Goal: Find specific page/section: Find specific page/section

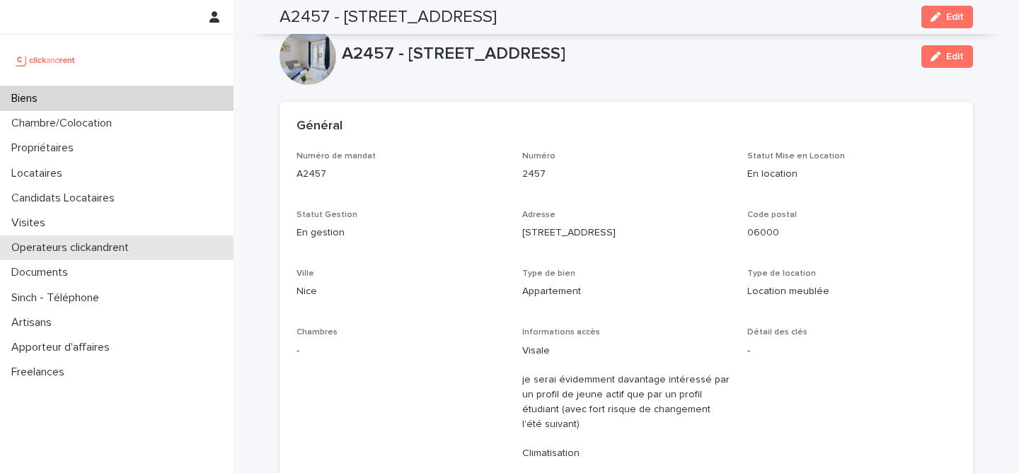
scroll to position [722, 0]
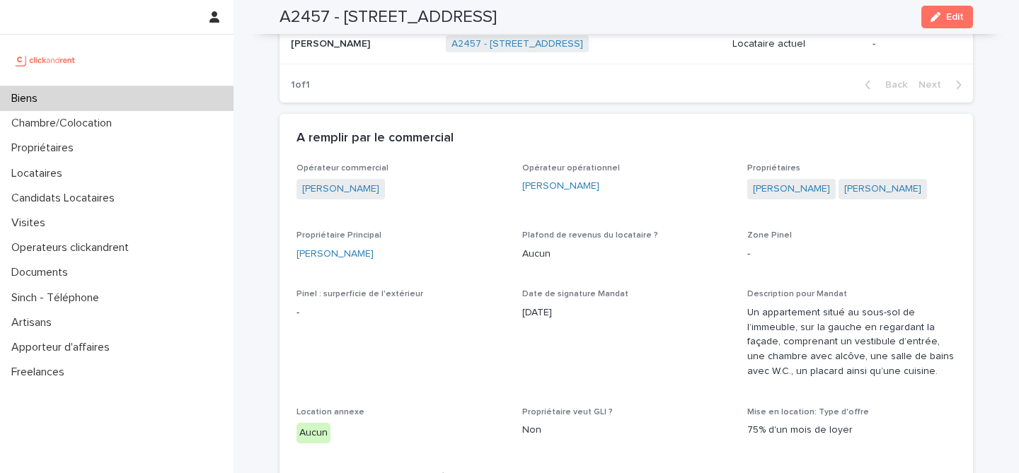
click at [209, 90] on div "Biens" at bounding box center [116, 98] width 233 height 25
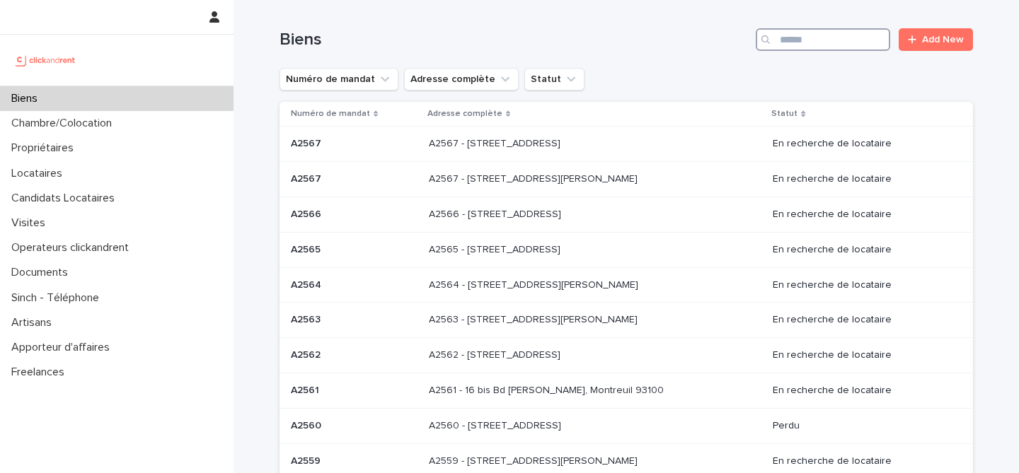
click at [826, 40] on input "Search" at bounding box center [823, 39] width 134 height 23
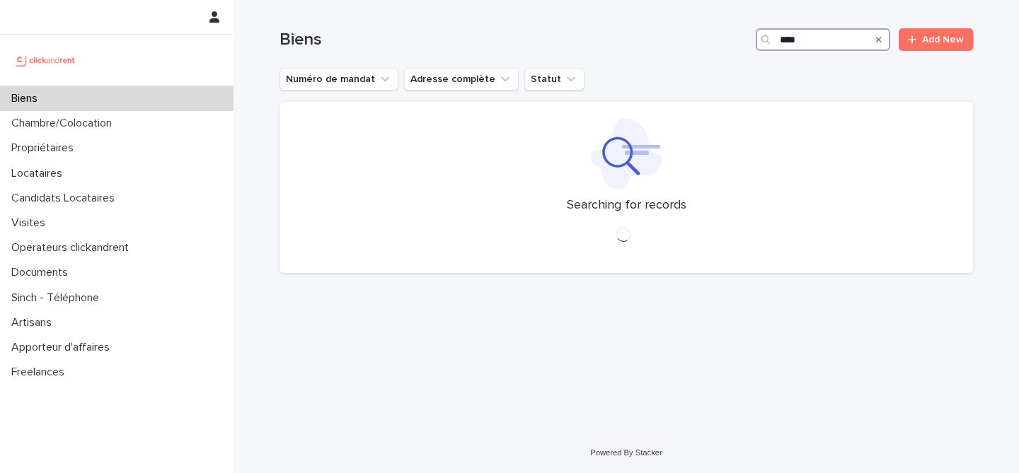
type input "*****"
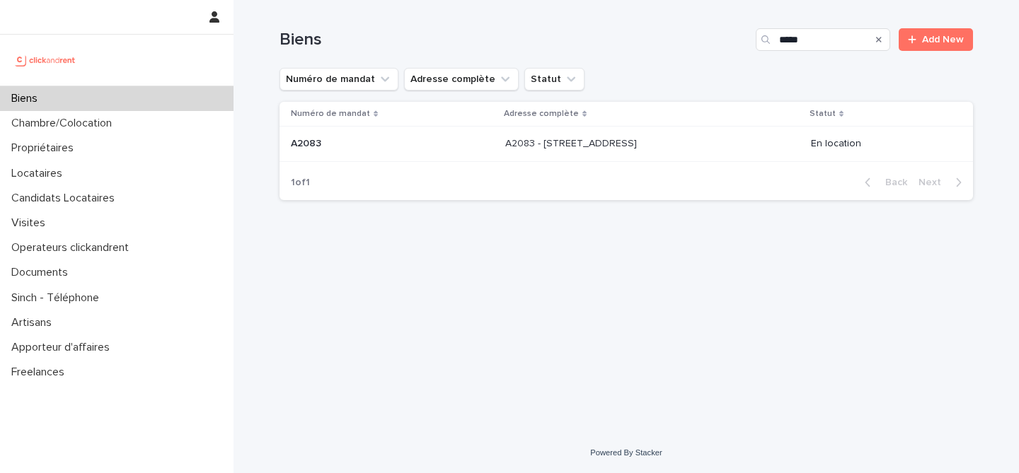
click at [509, 147] on p "A2083 - [STREET_ADDRESS]" at bounding box center [572, 142] width 134 height 15
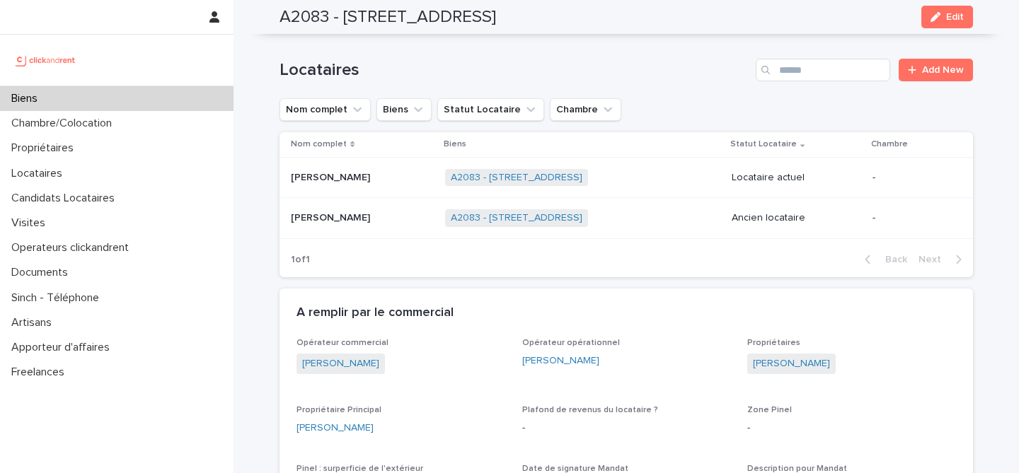
scroll to position [623, 0]
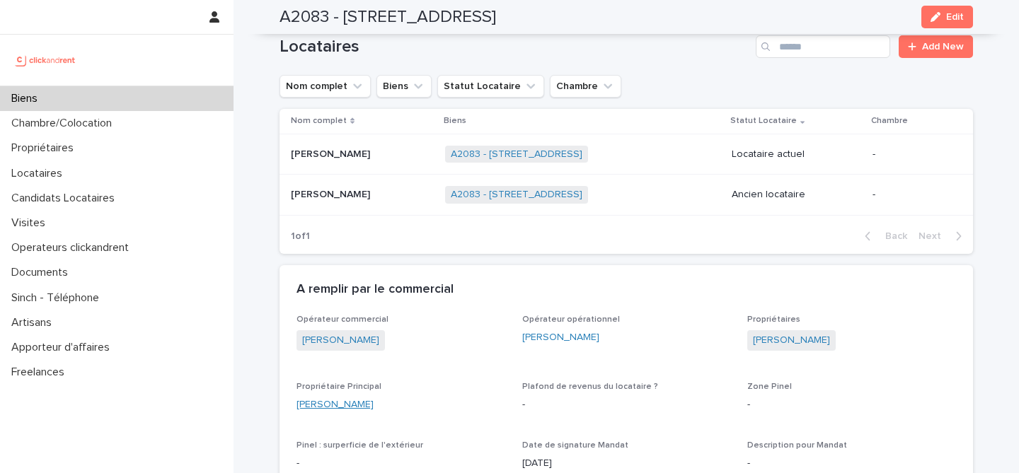
click at [326, 405] on link "[PERSON_NAME]" at bounding box center [334, 405] width 77 height 15
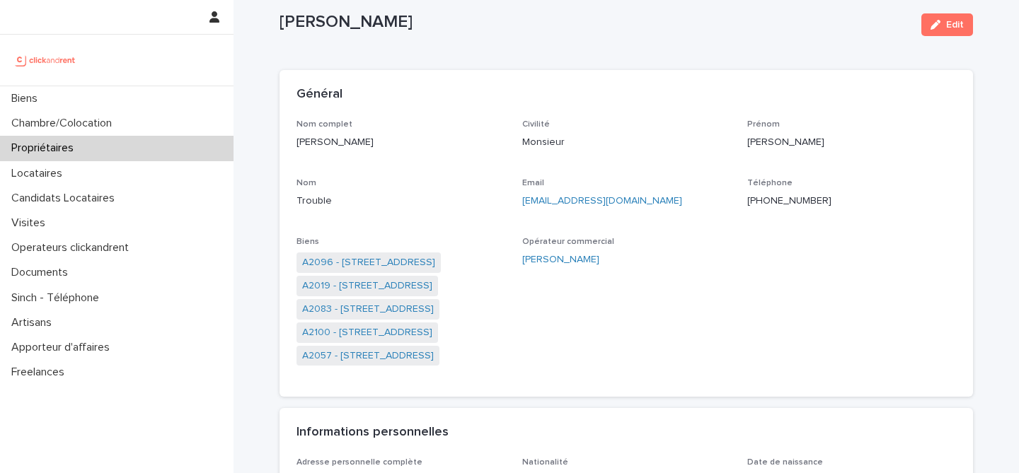
scroll to position [37, 0]
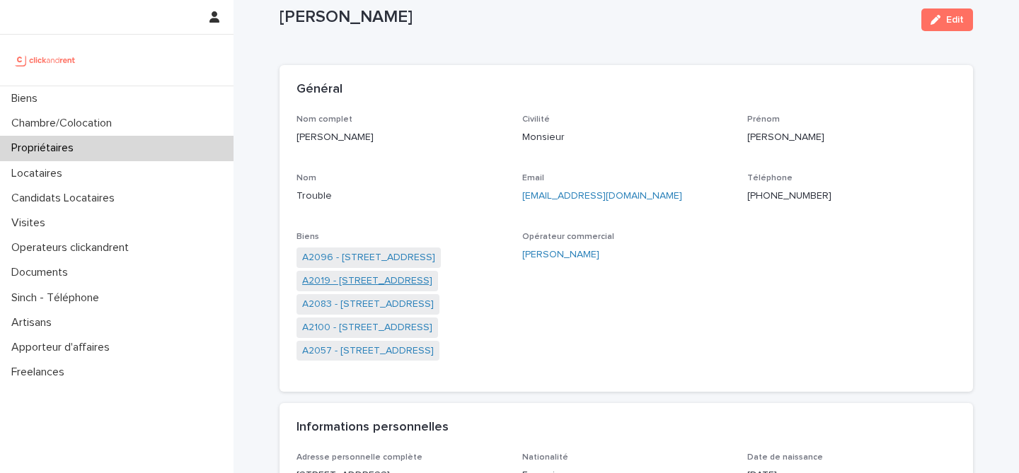
click at [390, 288] on link "A2019 - [STREET_ADDRESS]" at bounding box center [367, 281] width 130 height 15
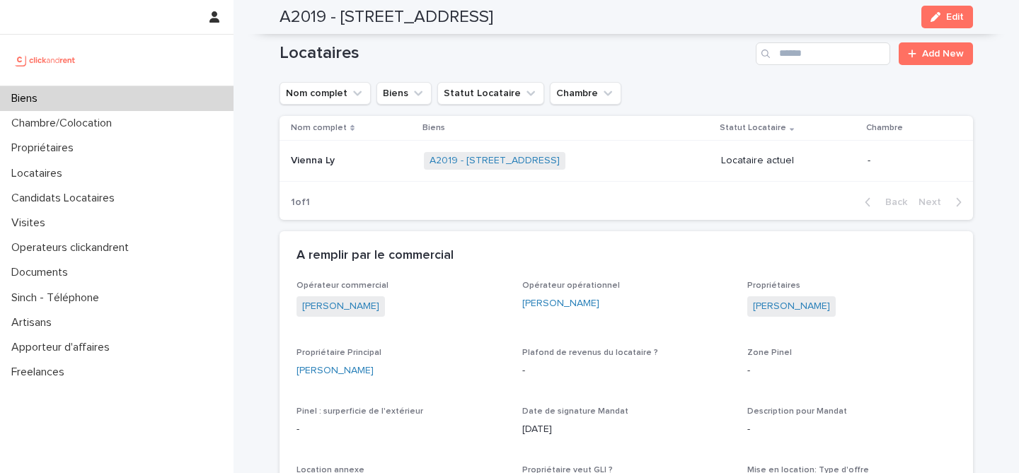
scroll to position [526, 0]
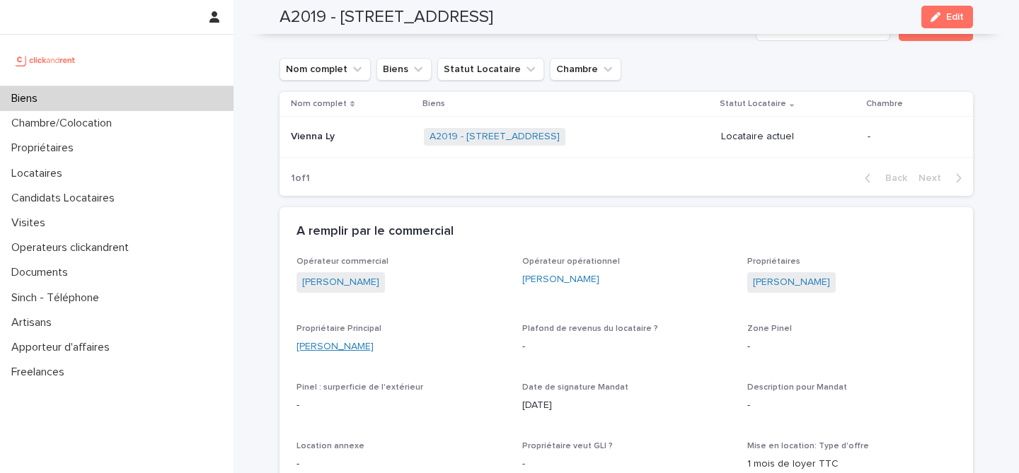
click at [352, 345] on link "[PERSON_NAME]" at bounding box center [334, 347] width 77 height 15
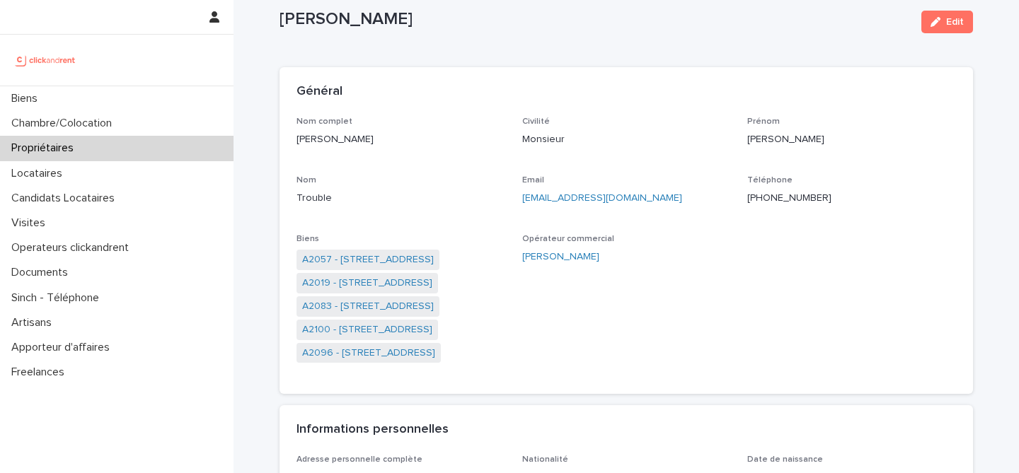
scroll to position [36, 0]
click at [374, 261] on link "A2057 - [STREET_ADDRESS]" at bounding box center [368, 258] width 132 height 15
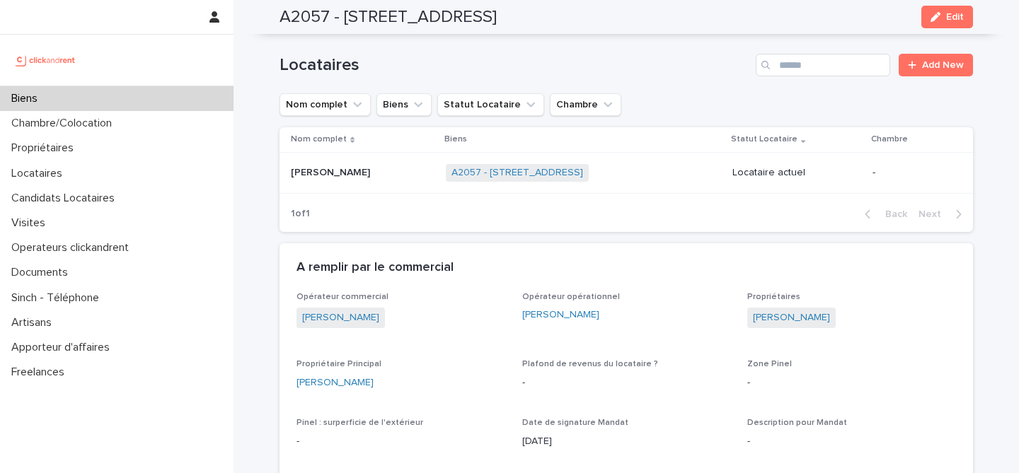
scroll to position [542, 0]
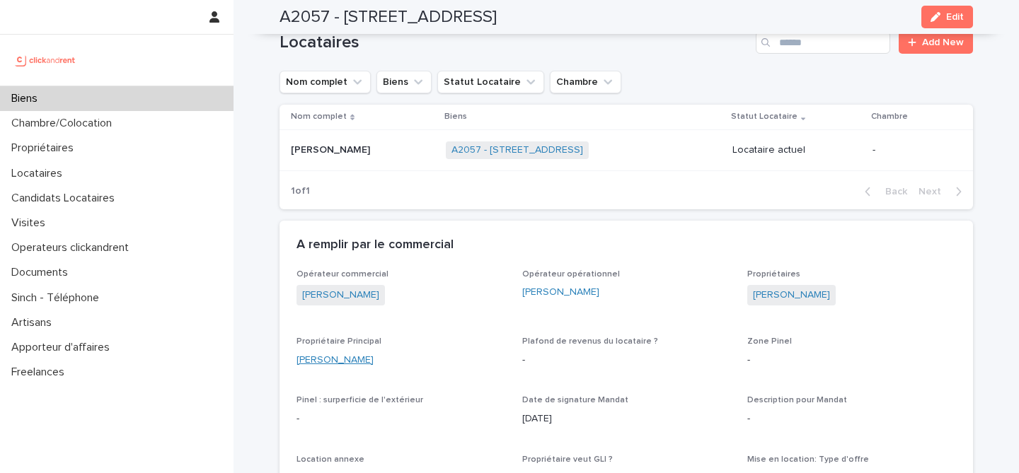
click at [352, 366] on link "[PERSON_NAME]" at bounding box center [334, 360] width 77 height 15
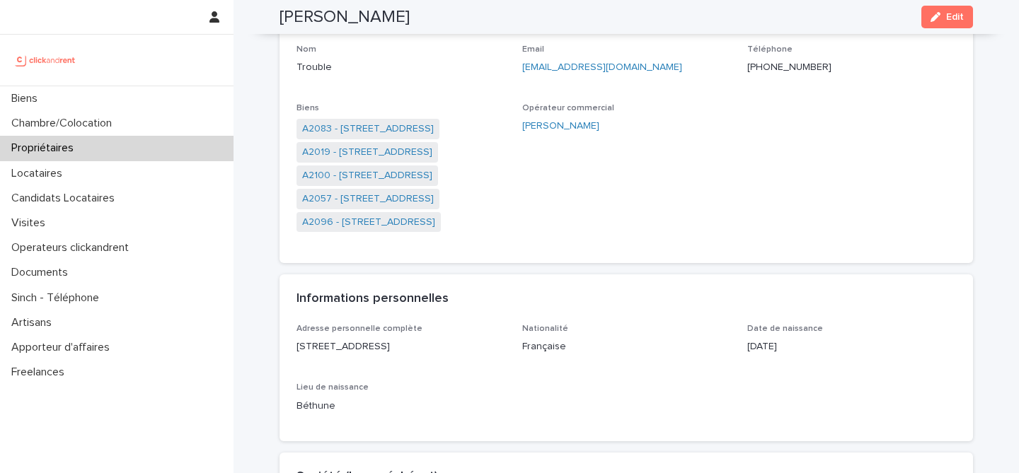
scroll to position [161, 0]
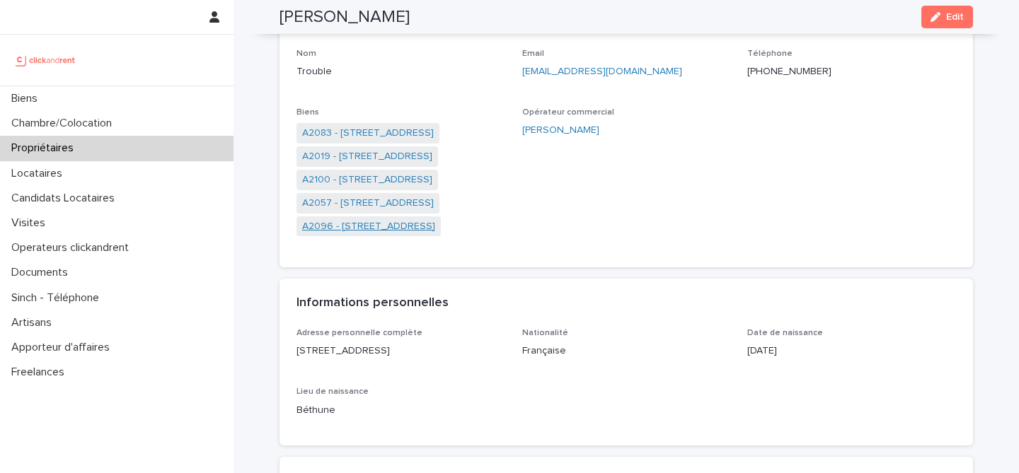
click at [356, 225] on link "A2096 - [STREET_ADDRESS]" at bounding box center [368, 226] width 133 height 15
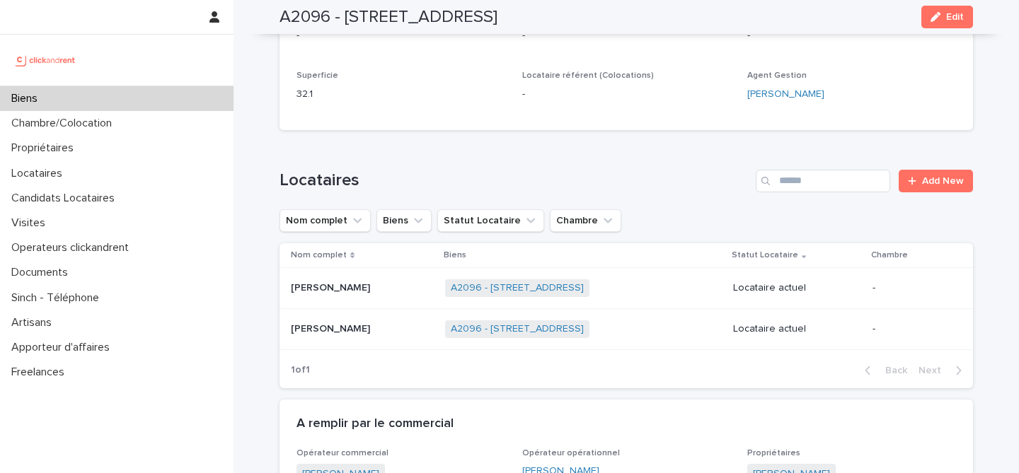
scroll to position [393, 0]
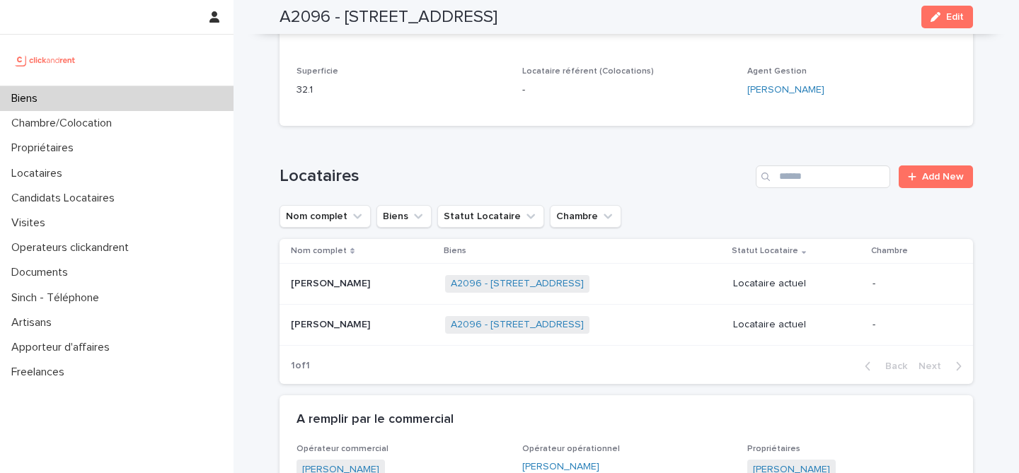
click at [366, 289] on p at bounding box center [362, 284] width 143 height 12
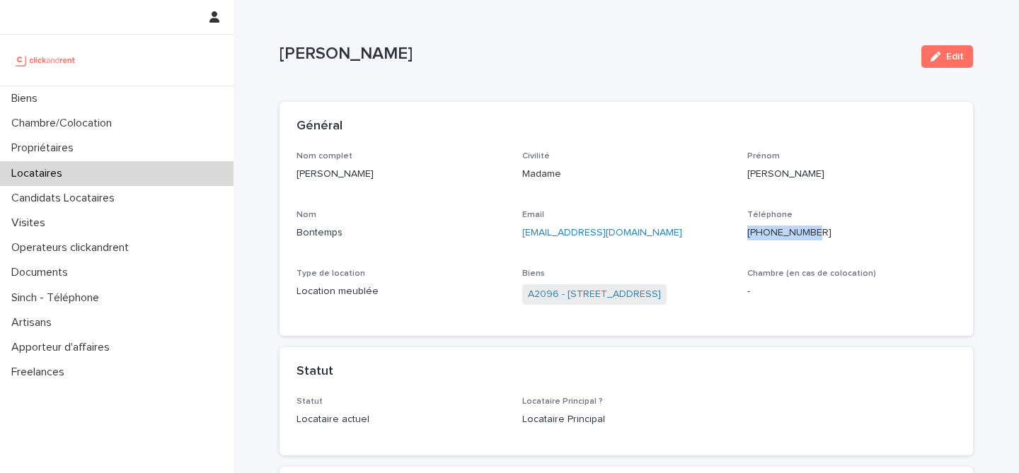
drag, startPoint x: 812, startPoint y: 230, endPoint x: 746, endPoint y: 231, distance: 66.5
click at [746, 231] on div "Nom complet [PERSON_NAME] Civilité Madame [PERSON_NAME] [PERSON_NAME] Email [EM…" at bounding box center [625, 235] width 659 height 168
copy p "[PHONE_NUMBER]"
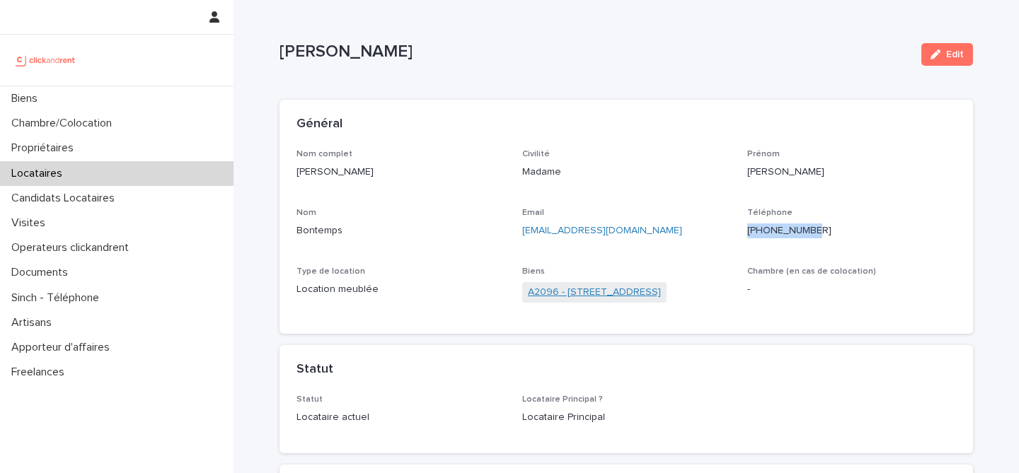
click at [552, 289] on link "A2096 - [STREET_ADDRESS]" at bounding box center [594, 292] width 133 height 15
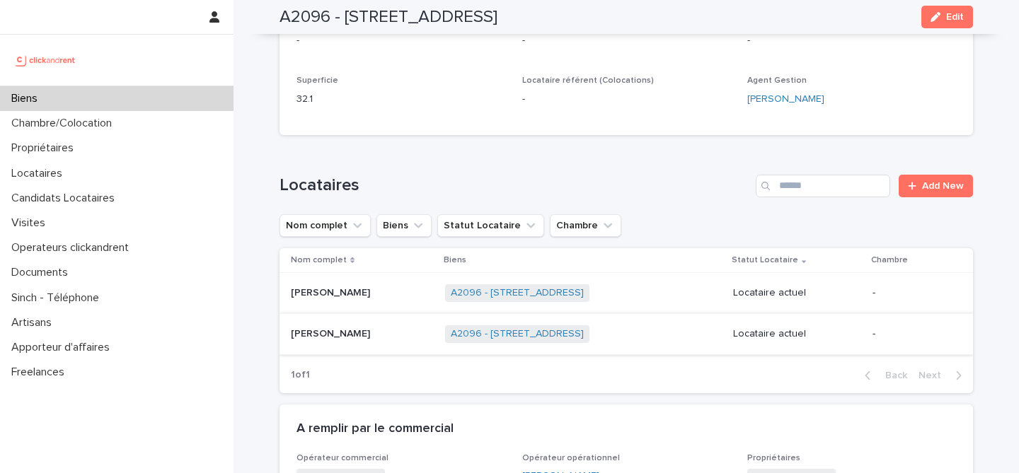
scroll to position [400, 0]
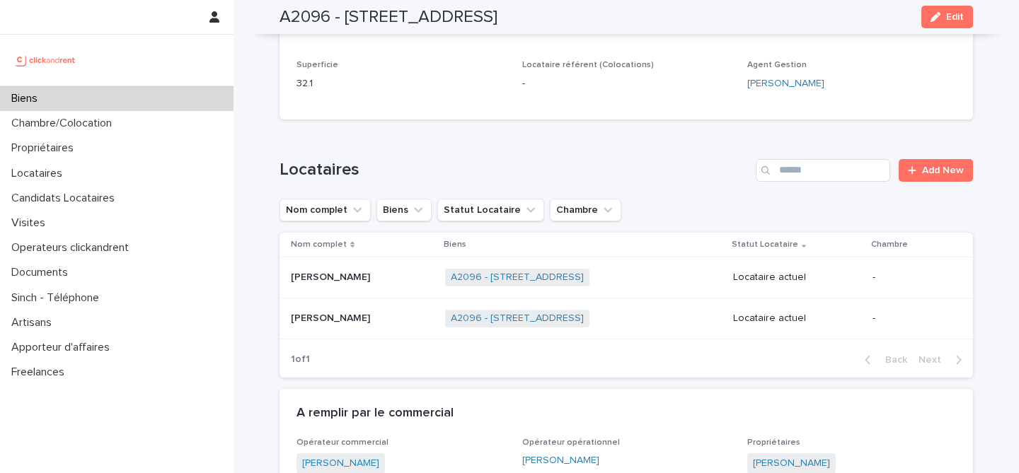
click at [390, 317] on p at bounding box center [362, 319] width 143 height 12
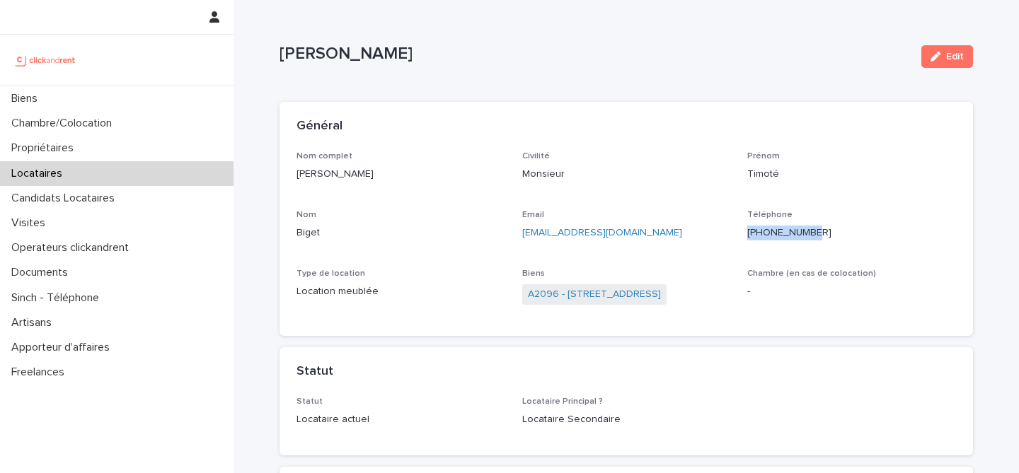
drag, startPoint x: 816, startPoint y: 229, endPoint x: 746, endPoint y: 231, distance: 69.3
click at [746, 231] on div "Nom complet [PERSON_NAME] Civilité Monsieur [PERSON_NAME] Nom Biget Email [EMAI…" at bounding box center [625, 235] width 659 height 168
copy p "[PHONE_NUMBER]"
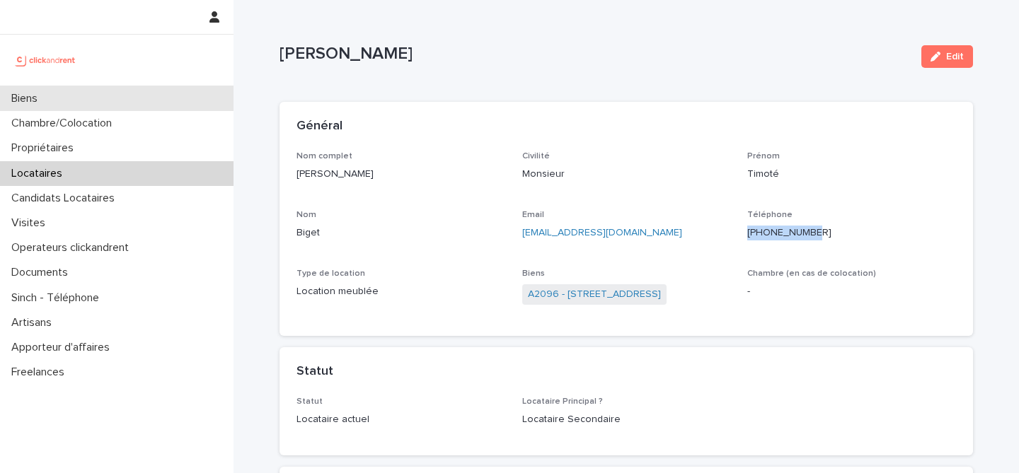
click at [128, 105] on div "Biens" at bounding box center [116, 98] width 233 height 25
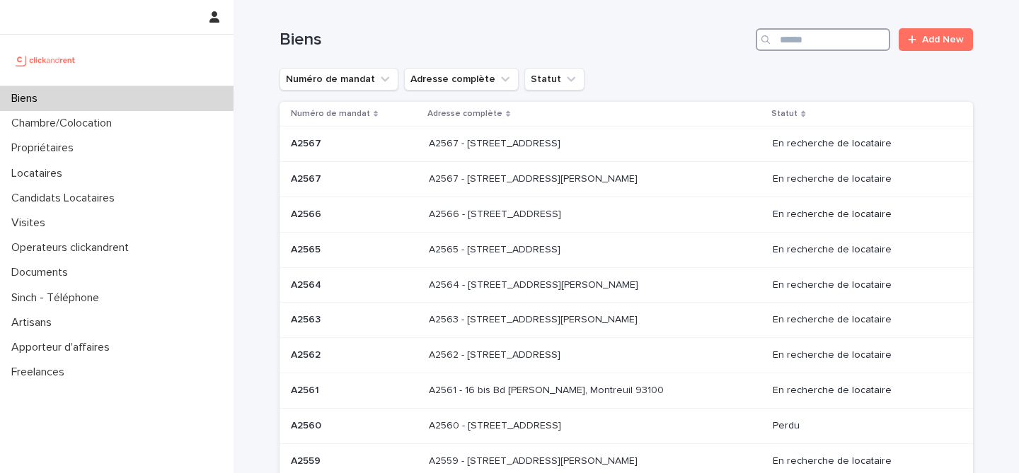
click at [826, 35] on input "Search" at bounding box center [823, 39] width 134 height 23
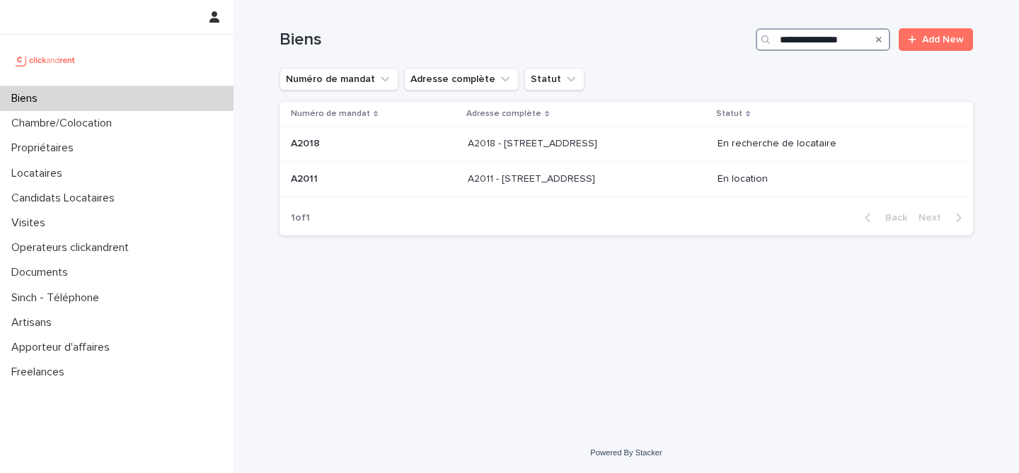
type input "**********"
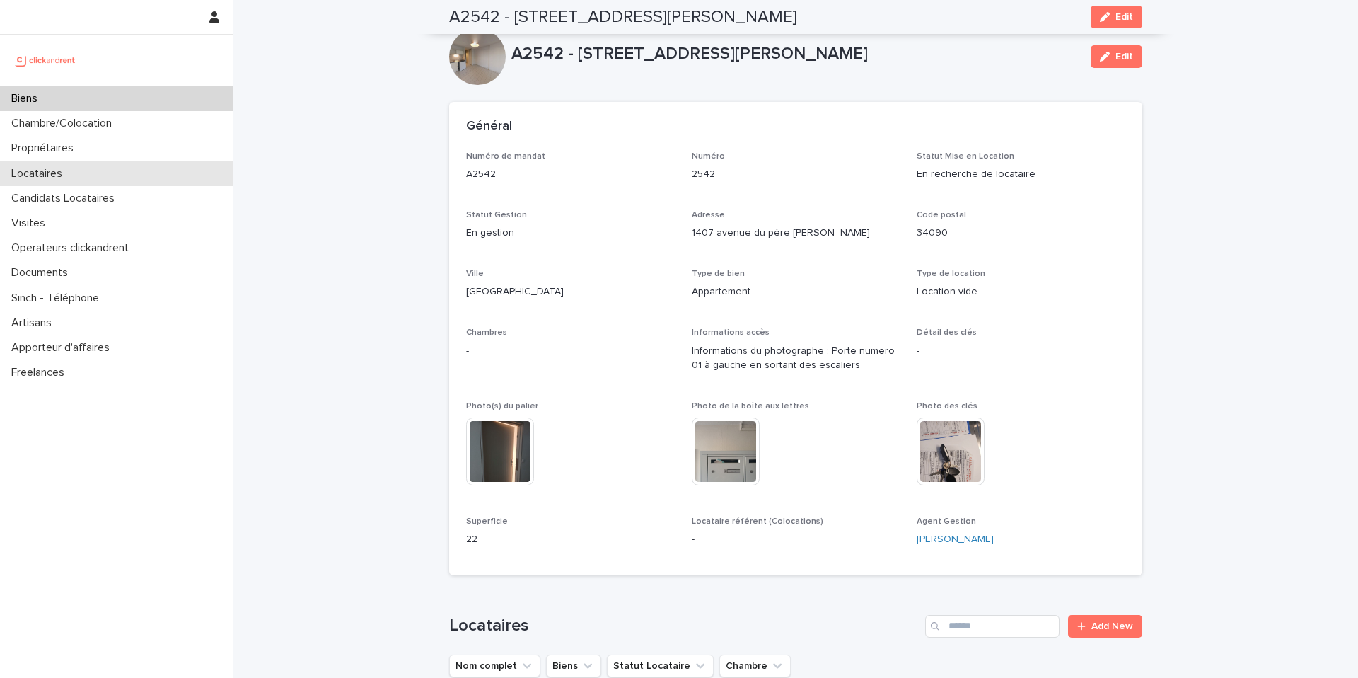
click at [93, 166] on div "Locataires" at bounding box center [116, 173] width 233 height 25
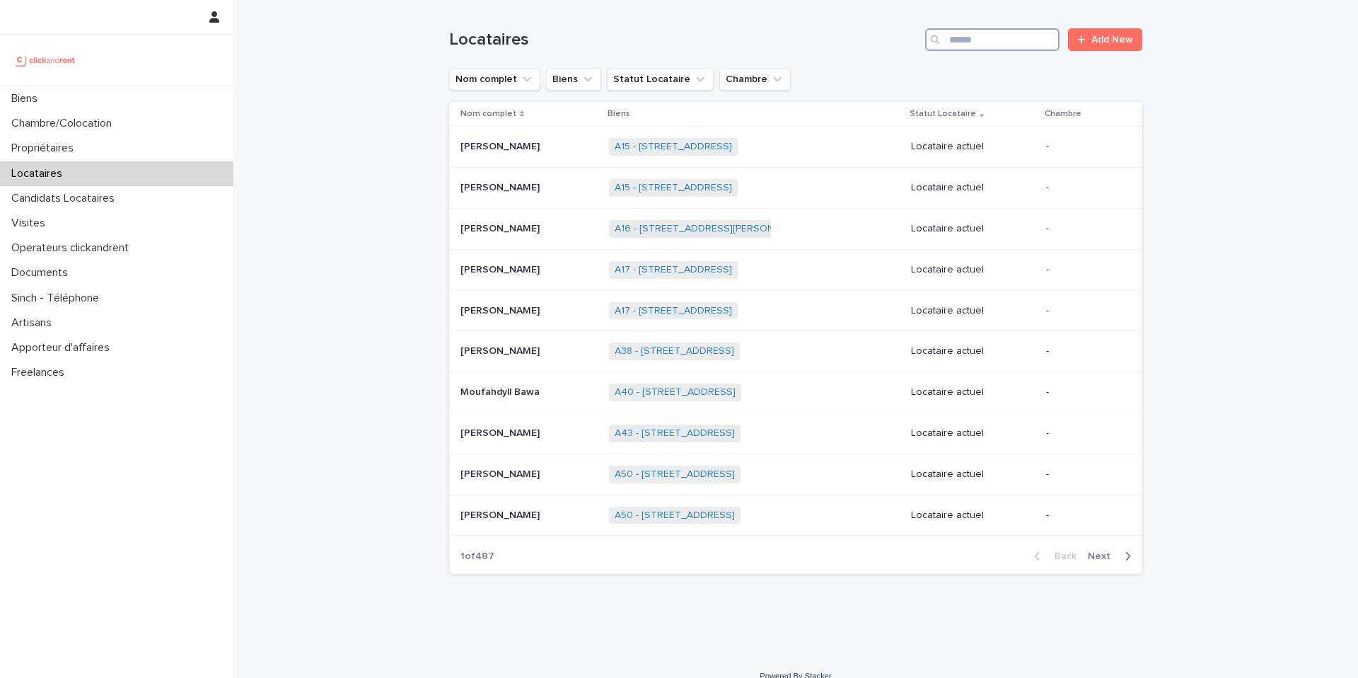
click at [993, 37] on input "Search" at bounding box center [992, 39] width 134 height 23
type input "*****"
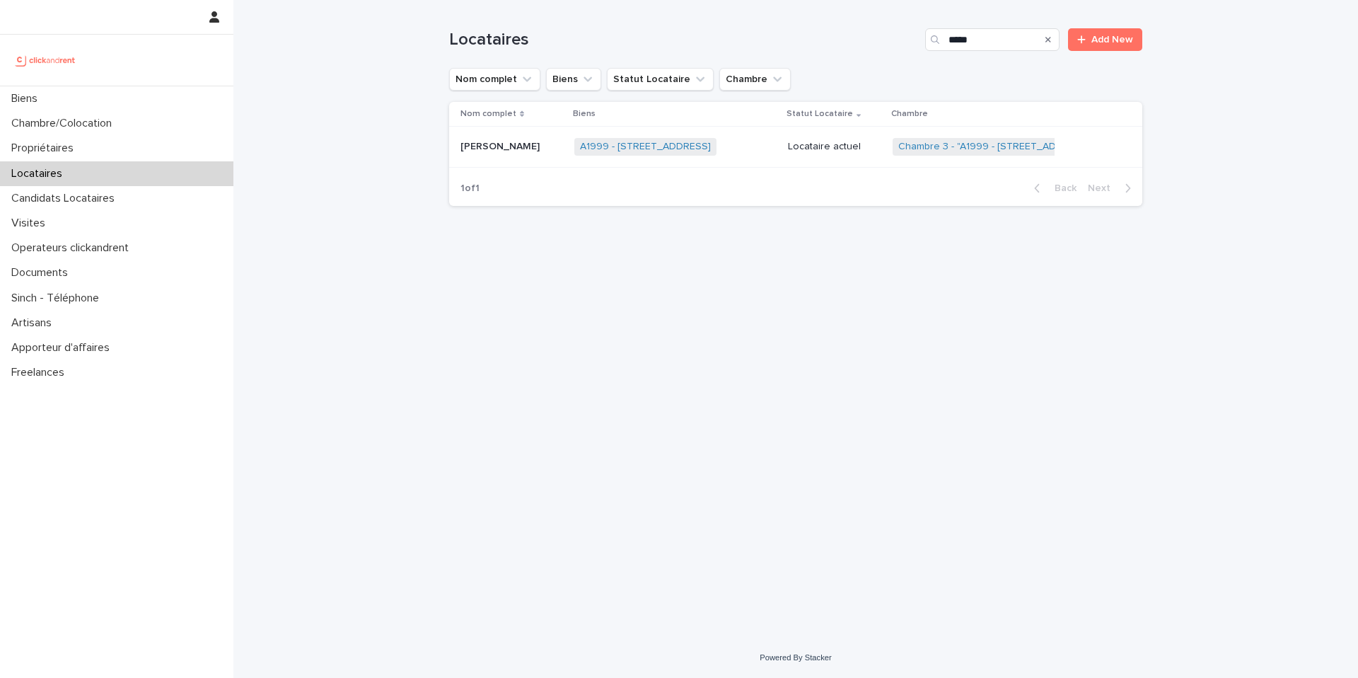
click at [525, 143] on p at bounding box center [512, 147] width 103 height 12
